Goal: Find specific page/section: Find specific page/section

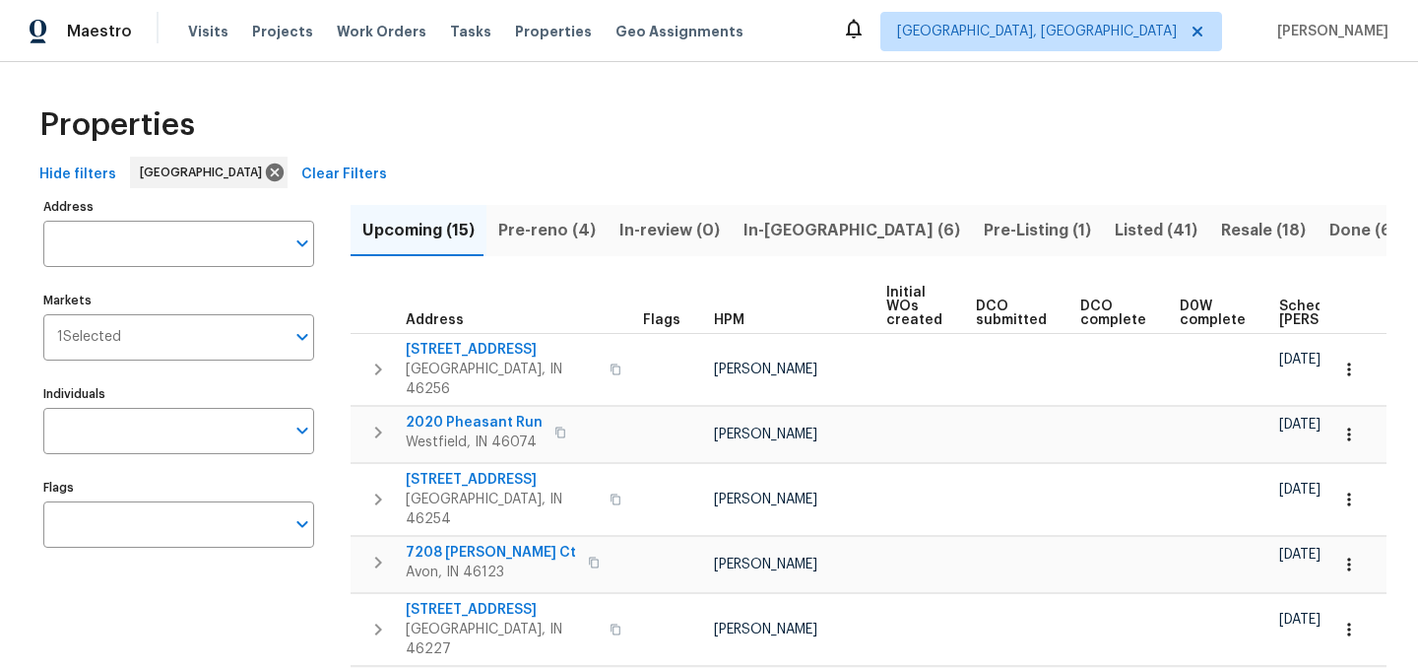
click at [535, 229] on span "Pre-reno (4)" at bounding box center [546, 231] width 97 height 28
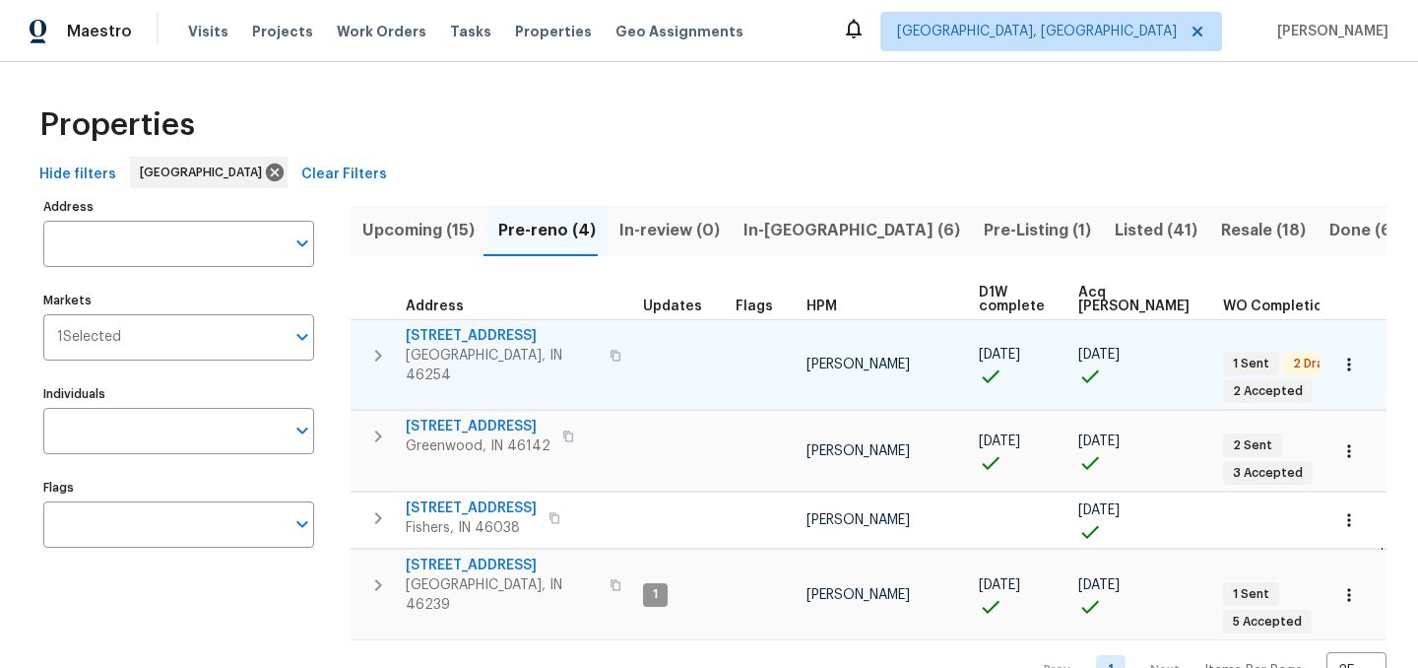
click at [609, 350] on icon "button" at bounding box center [615, 356] width 12 height 12
click at [366, 346] on icon "button" at bounding box center [378, 356] width 24 height 24
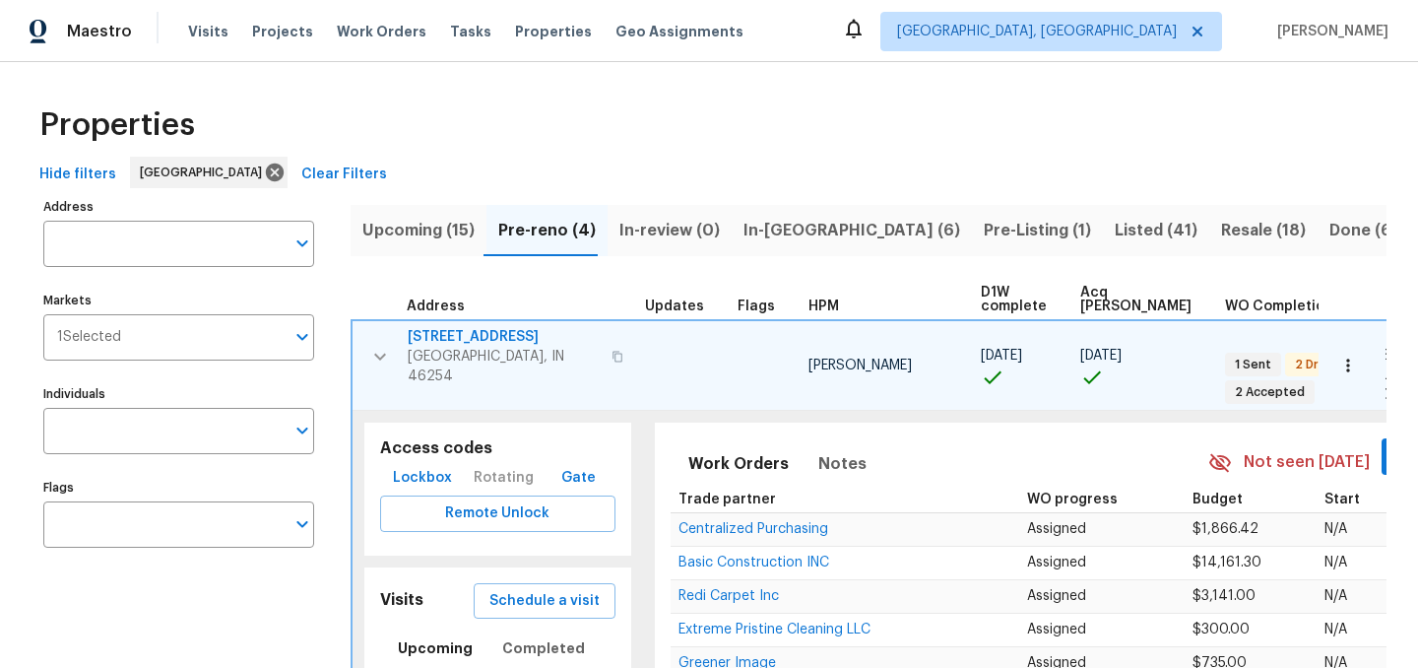
click at [415, 466] on span "Lockbox" at bounding box center [422, 478] width 59 height 25
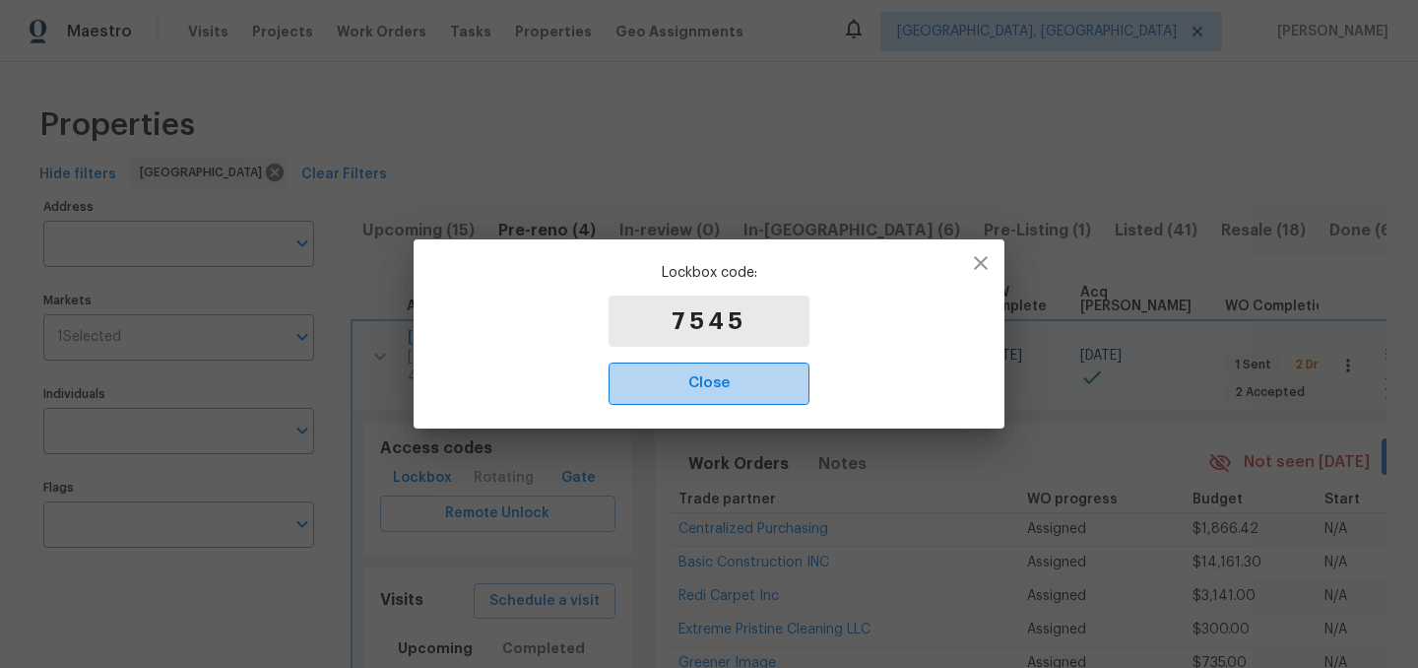
click at [717, 386] on span "Close" at bounding box center [709, 383] width 158 height 26
